Goal: Task Accomplishment & Management: Use online tool/utility

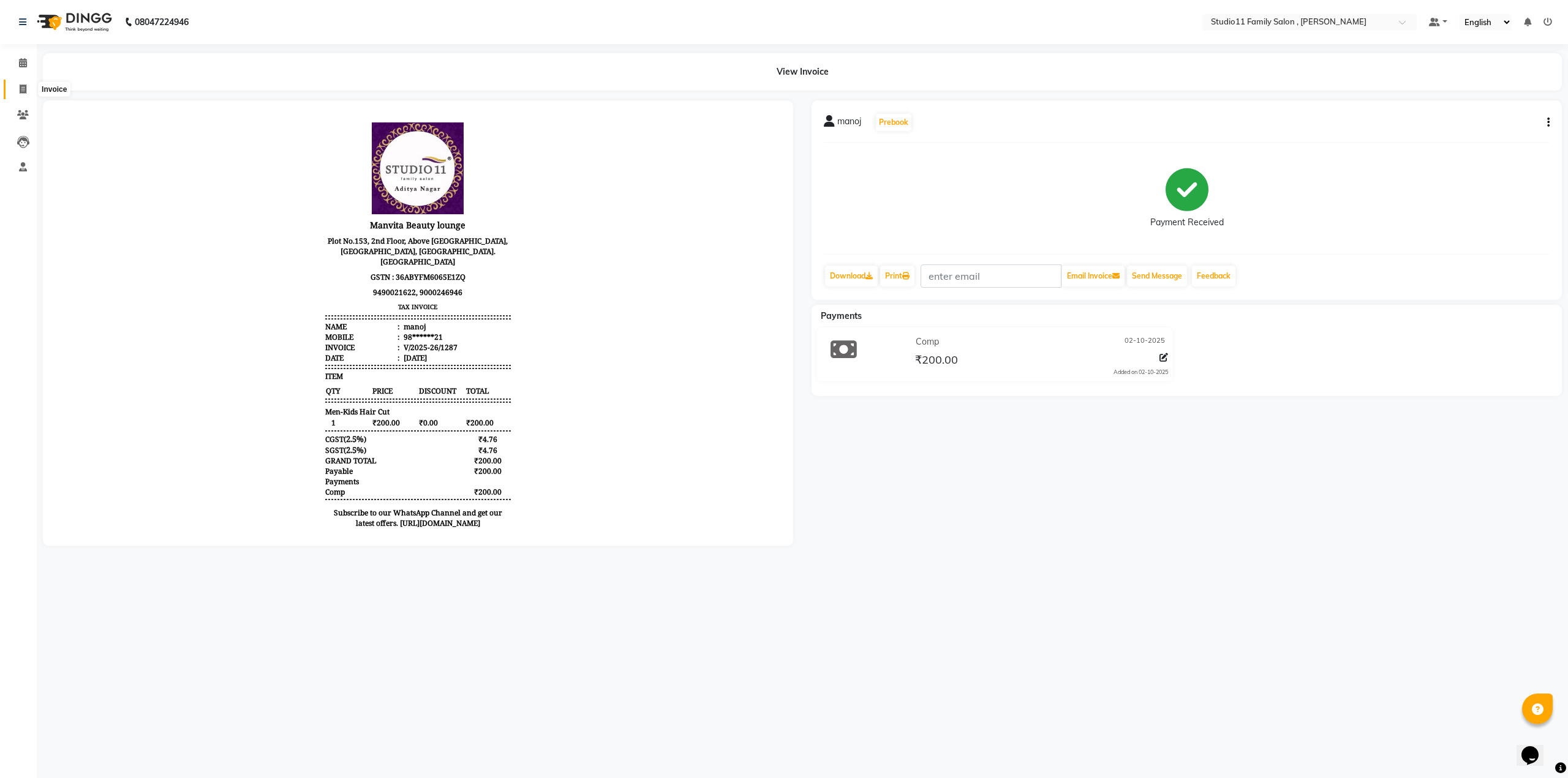
click at [27, 86] on span at bounding box center [23, 89] width 21 height 14
select select "service"
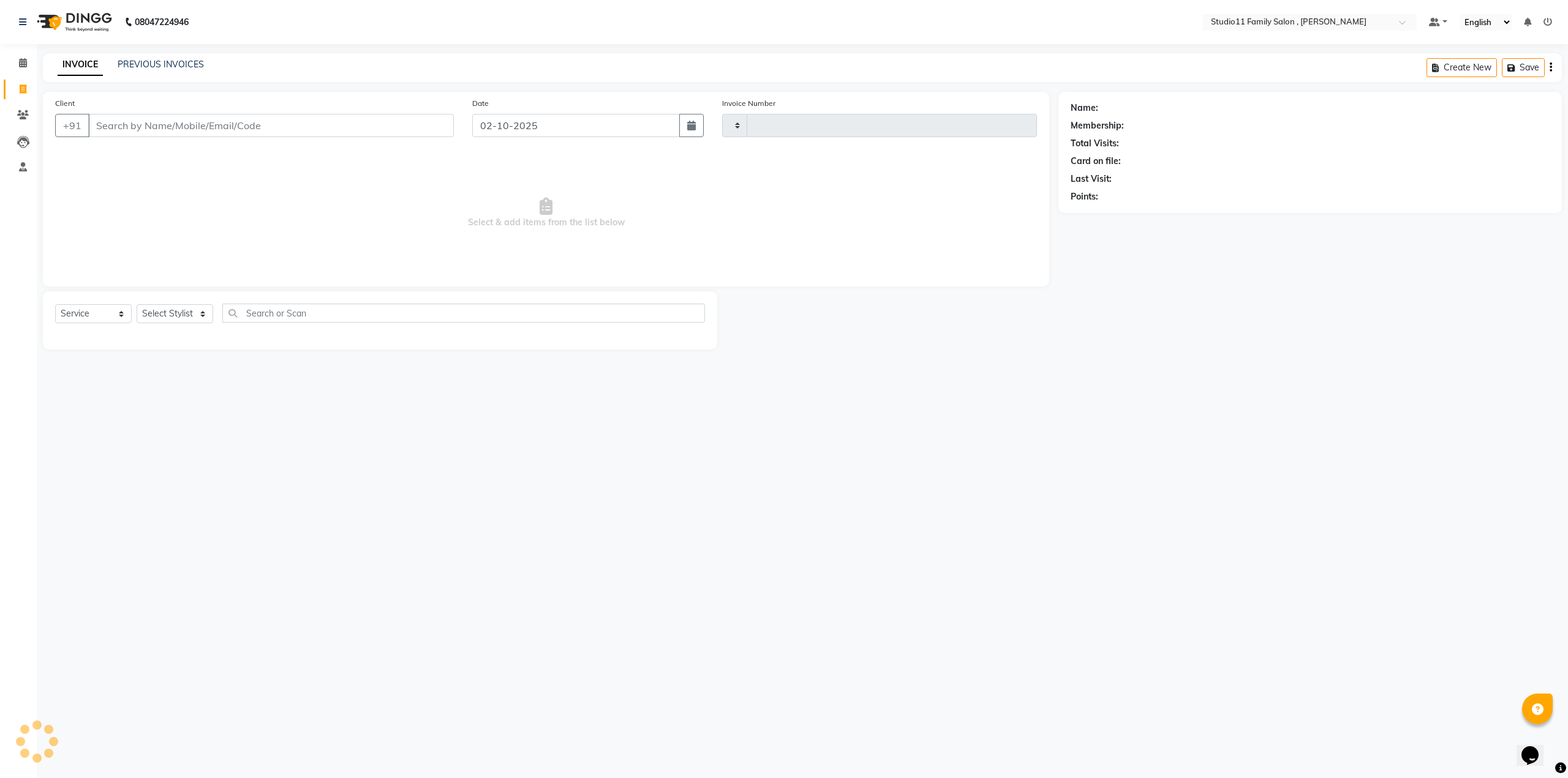
click at [120, 134] on input "Client" at bounding box center [271, 125] width 366 height 23
select select "7303"
type input "1288"
click at [149, 148] on ngb-highlight "70******37" at bounding box center [167, 154] width 50 height 12
type input "70******37"
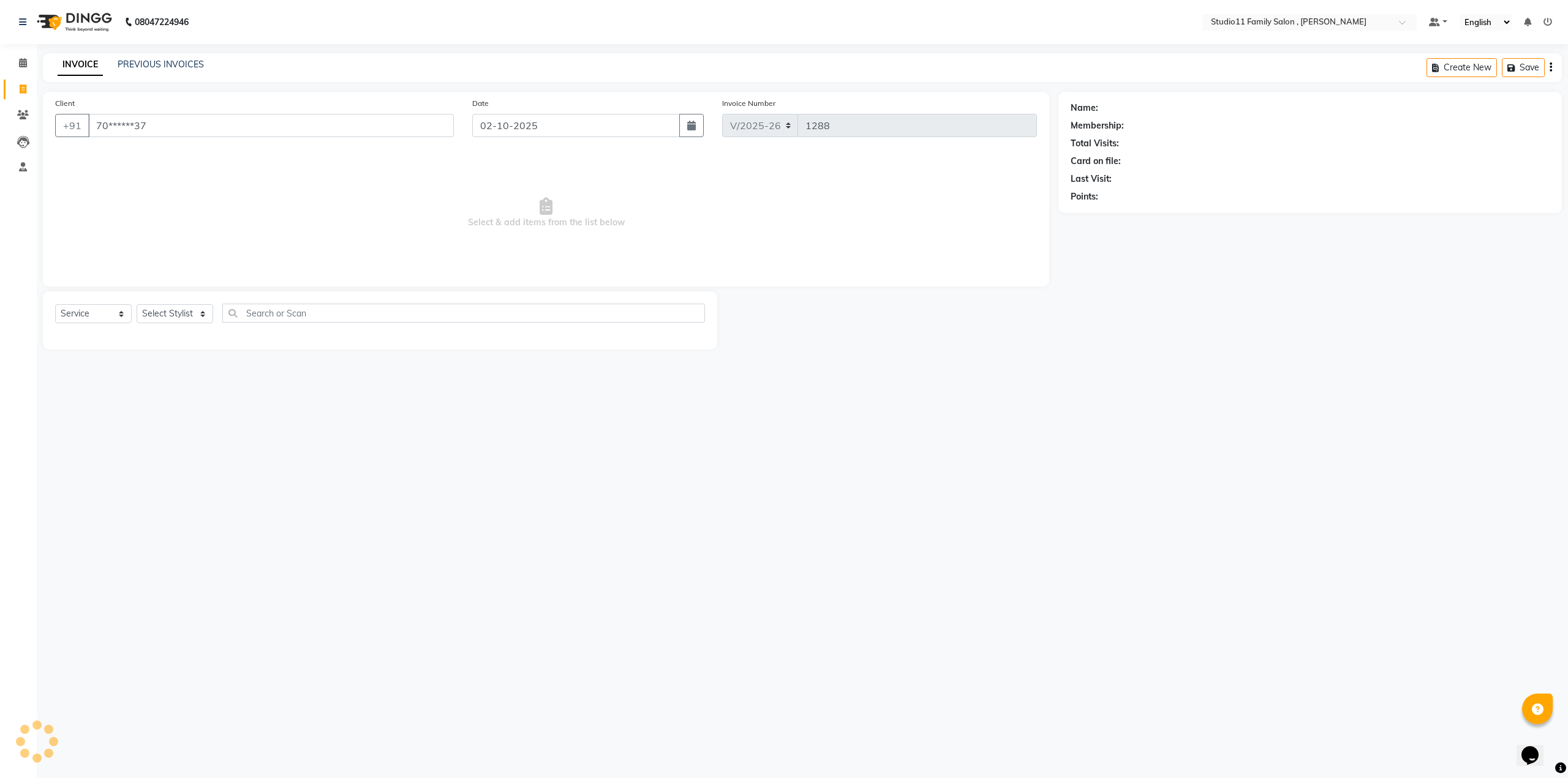
select select "1: Object"
click at [167, 312] on select "Select Stylist Pranu [PERSON_NAME] [PERSON_NAME] [PERSON_NAME] [PERSON_NAME]" at bounding box center [174, 314] width 77 height 19
select select "62941"
click at [136, 305] on select "Select Stylist Pranu [PERSON_NAME] [PERSON_NAME] [PERSON_NAME] [PERSON_NAME]" at bounding box center [174, 314] width 77 height 19
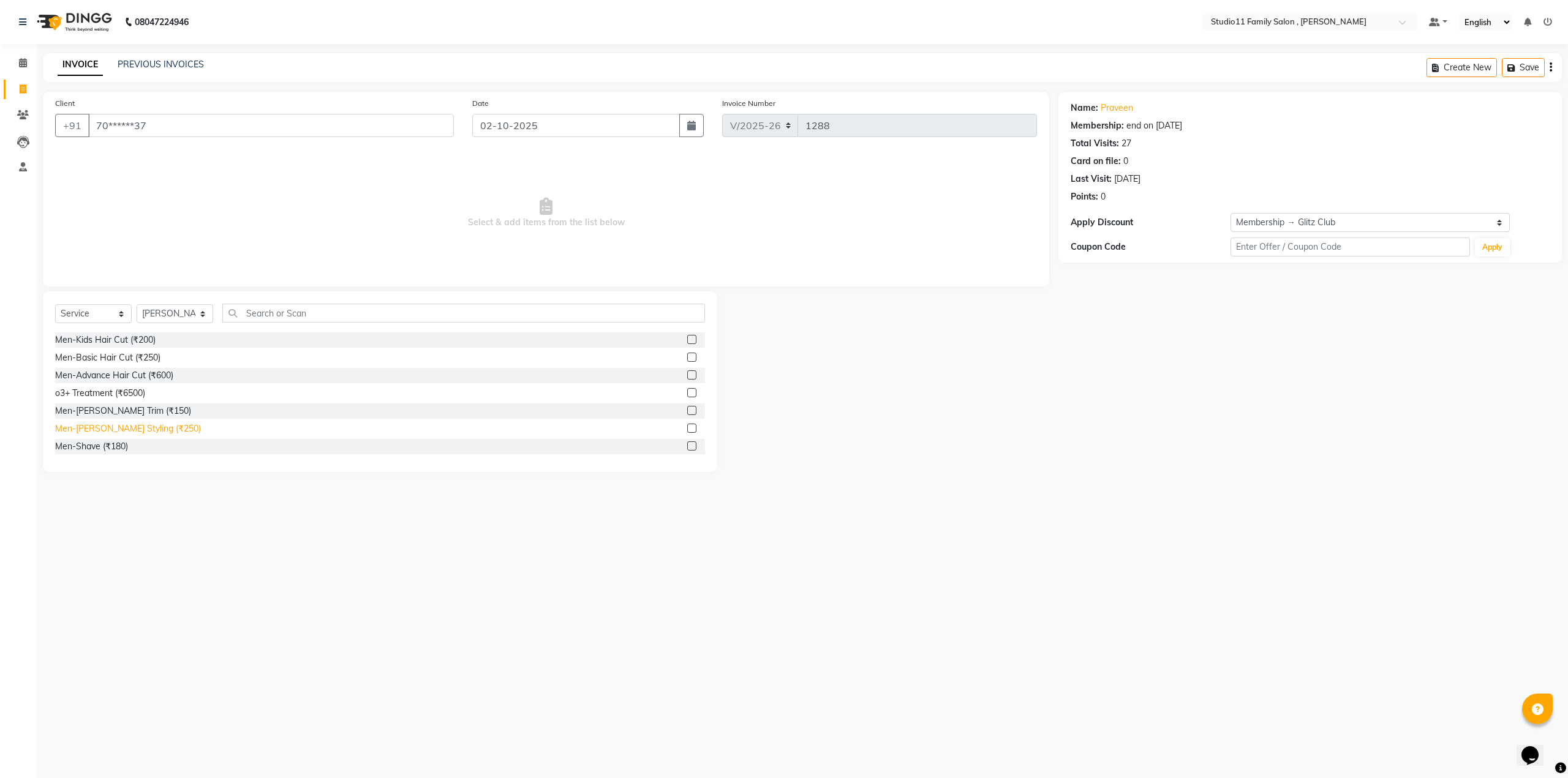
click at [112, 425] on div "Men-[PERSON_NAME] Styling (₹250)" at bounding box center [128, 429] width 146 height 13
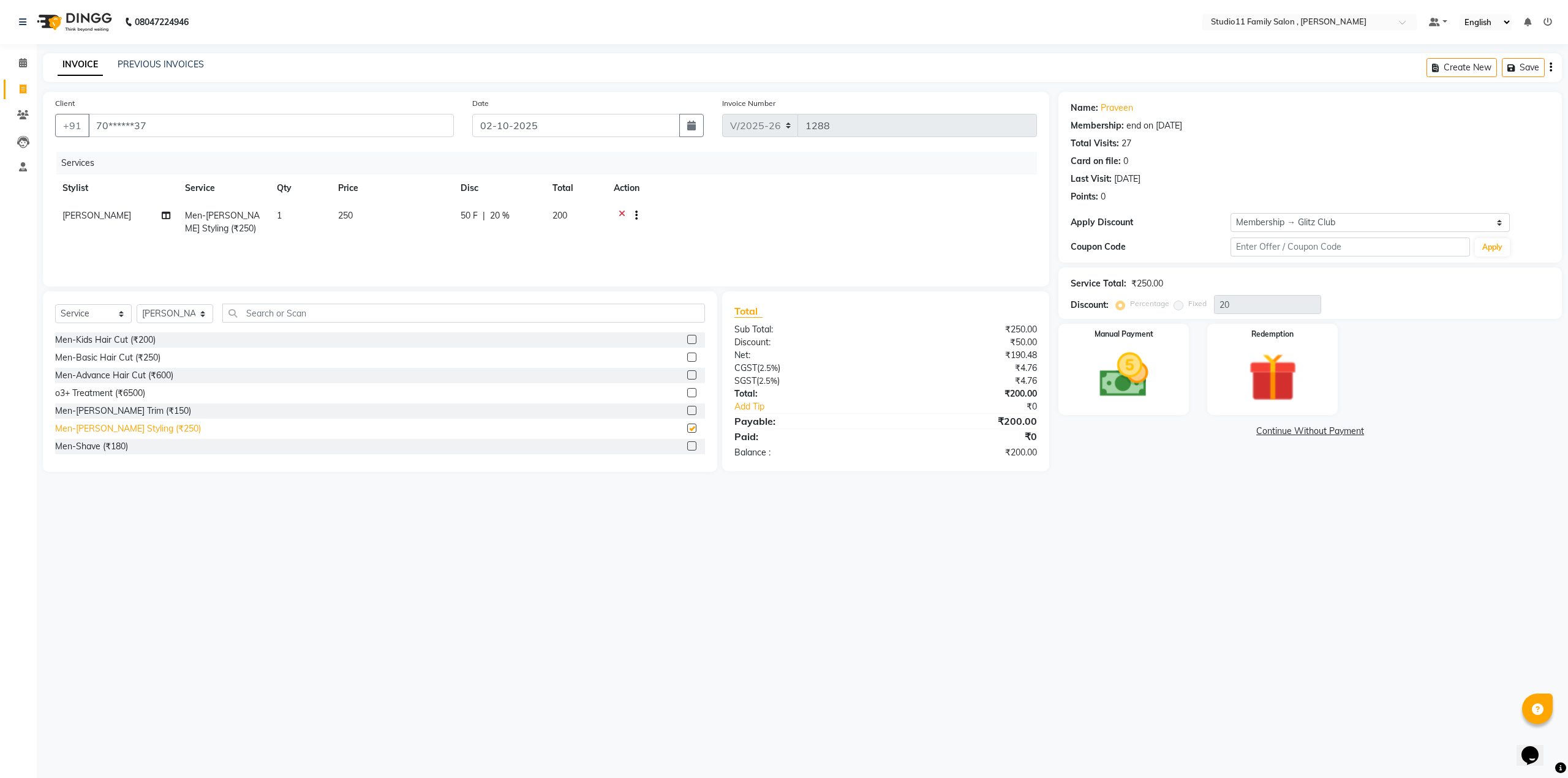
checkbox input "false"
click at [379, 317] on input "text" at bounding box center [463, 313] width 483 height 19
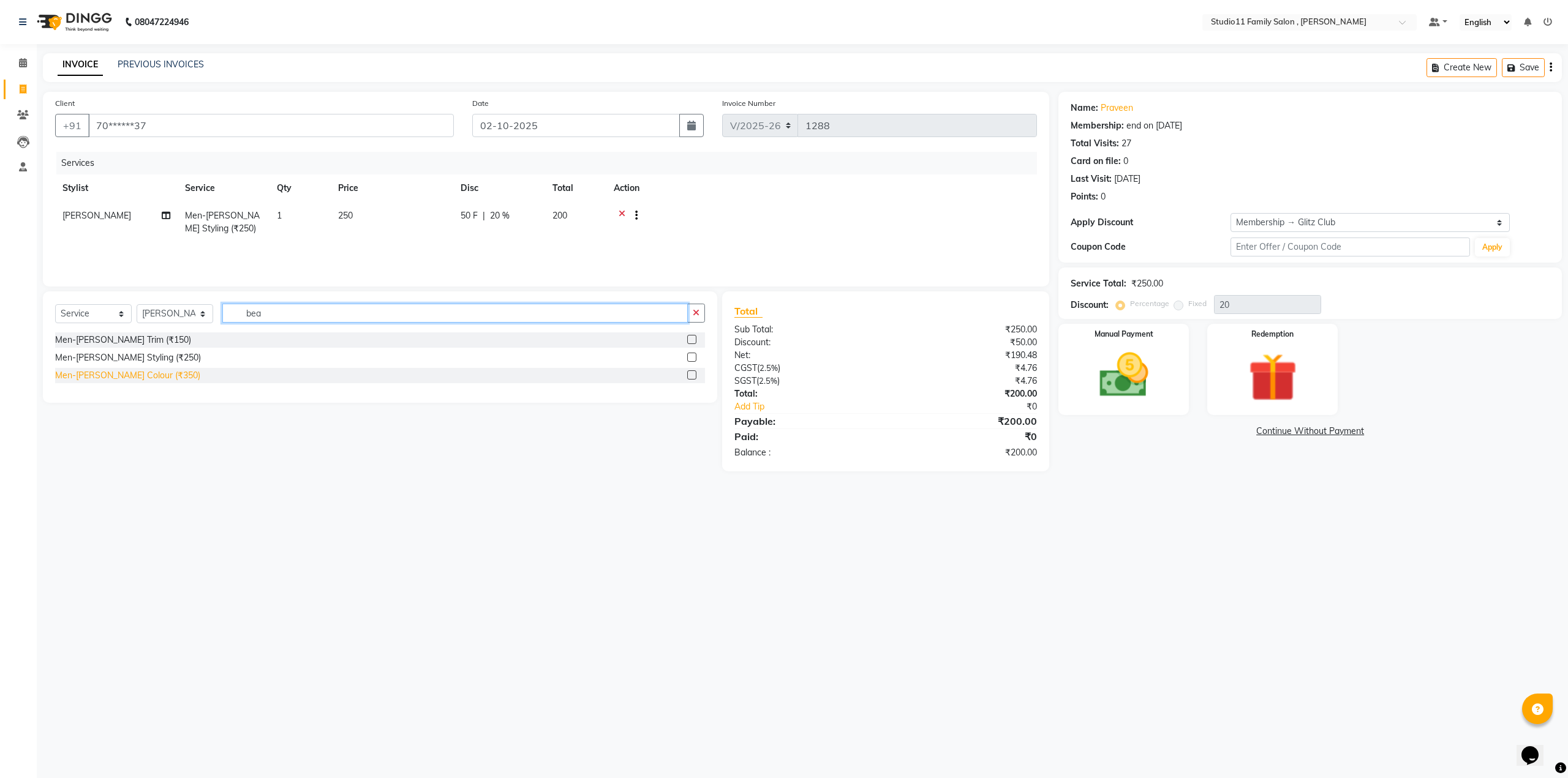
type input "bea"
click at [119, 380] on div "Men-[PERSON_NAME] Colour (₹350)" at bounding box center [128, 375] width 146 height 13
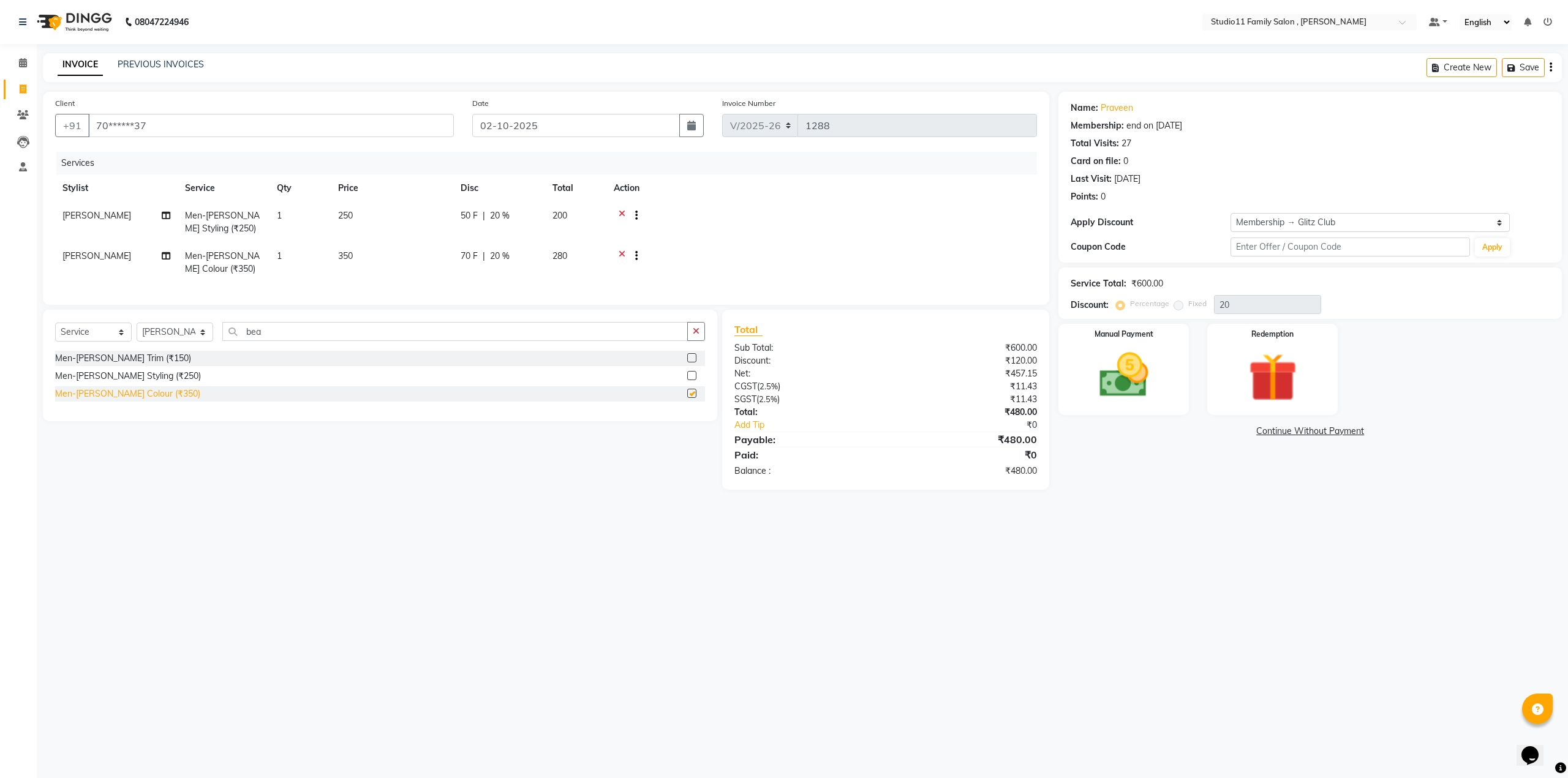
checkbox input "false"
click at [1170, 395] on div "Manual Payment" at bounding box center [1123, 369] width 136 height 95
click at [1250, 430] on span "Comp" at bounding box center [1247, 432] width 26 height 14
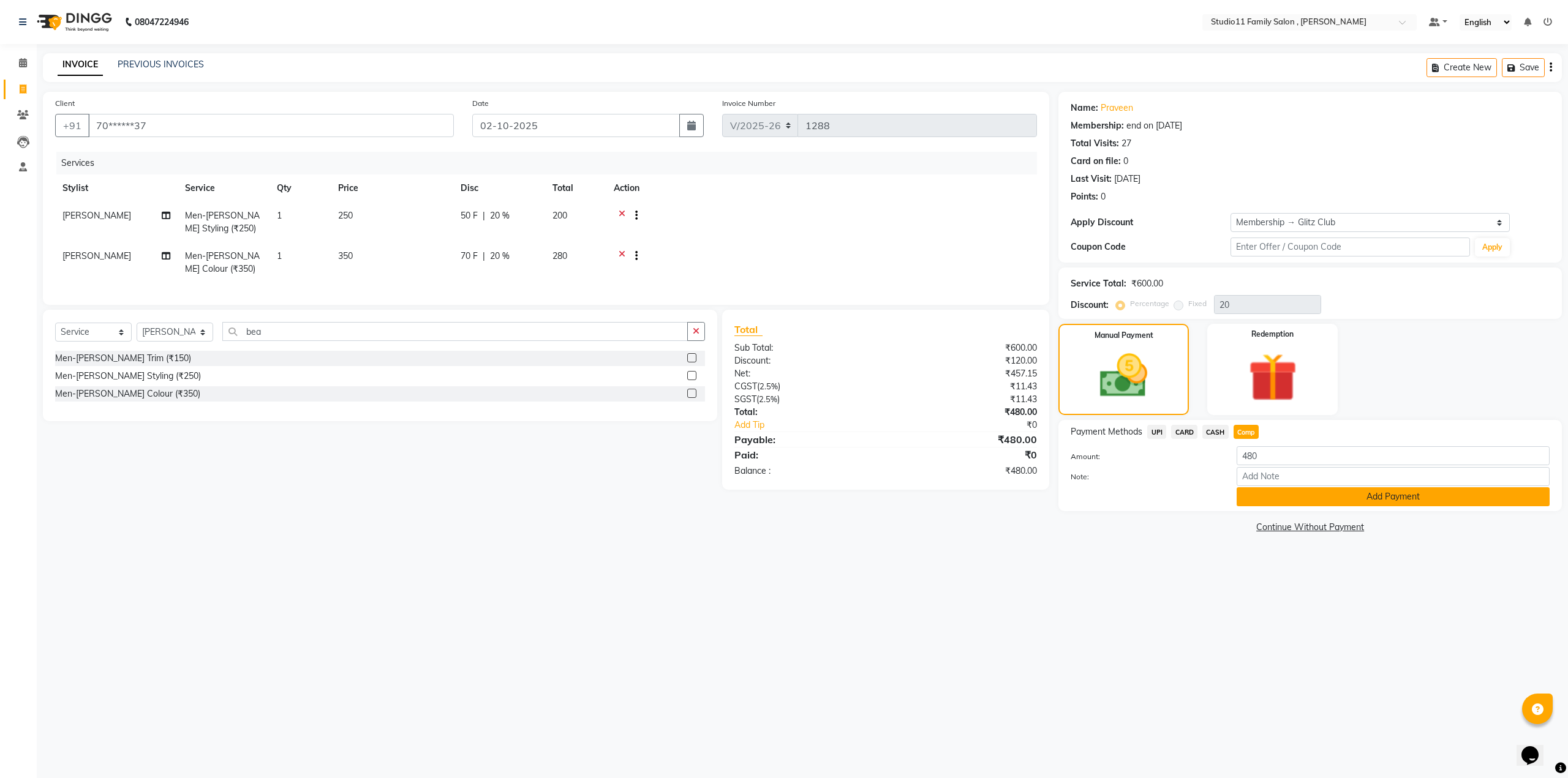
click at [1265, 497] on button "Add Payment" at bounding box center [1393, 496] width 313 height 19
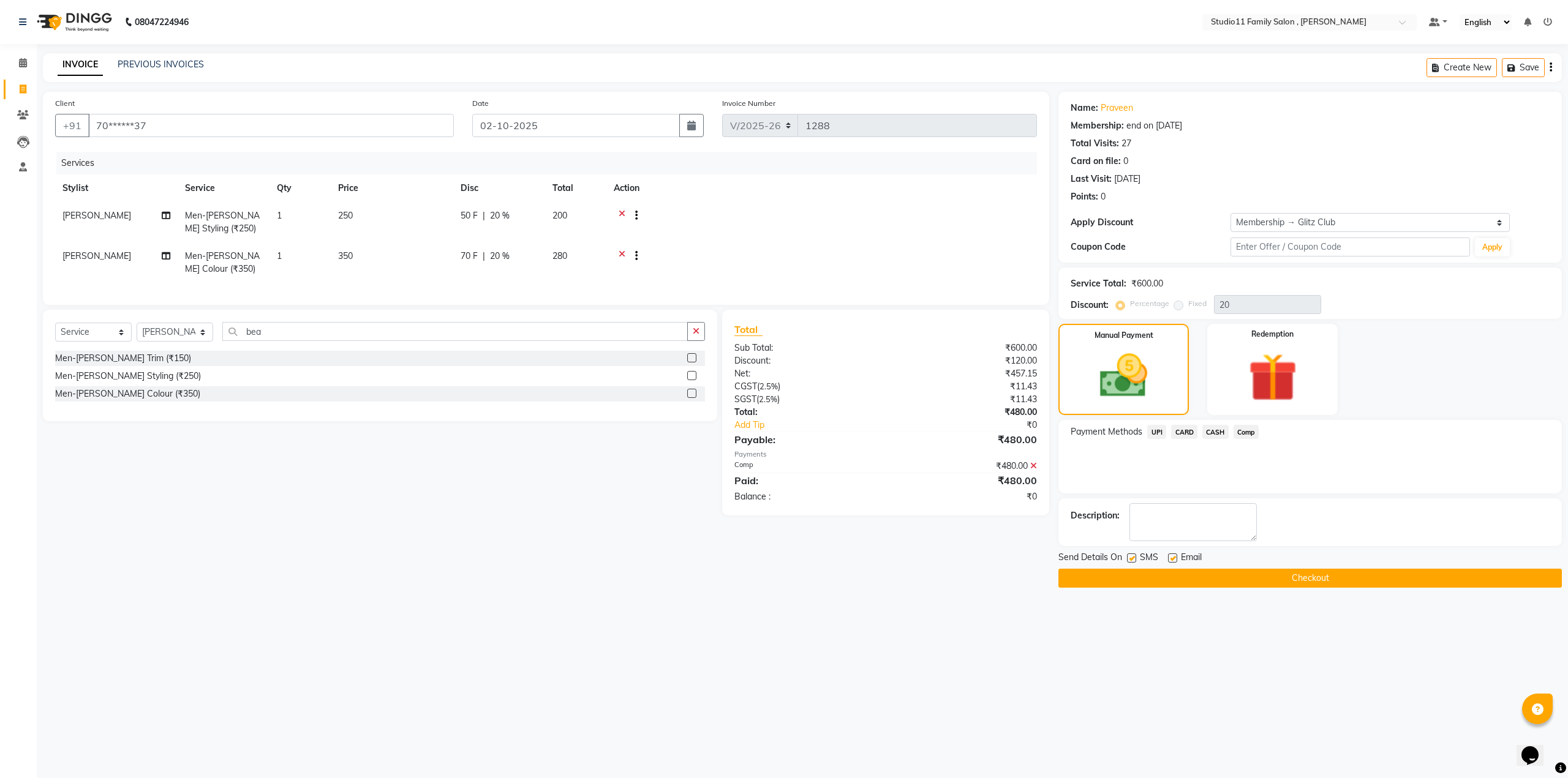
click at [1282, 584] on button "Checkout" at bounding box center [1310, 578] width 503 height 19
